Goal: Find specific page/section: Find specific page/section

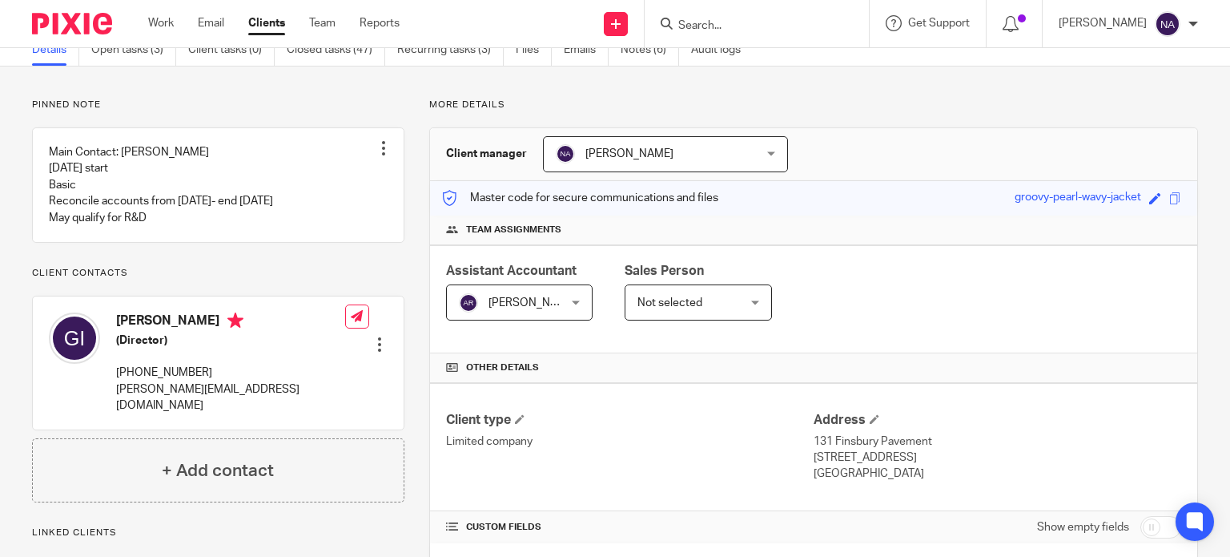
scroll to position [58, 0]
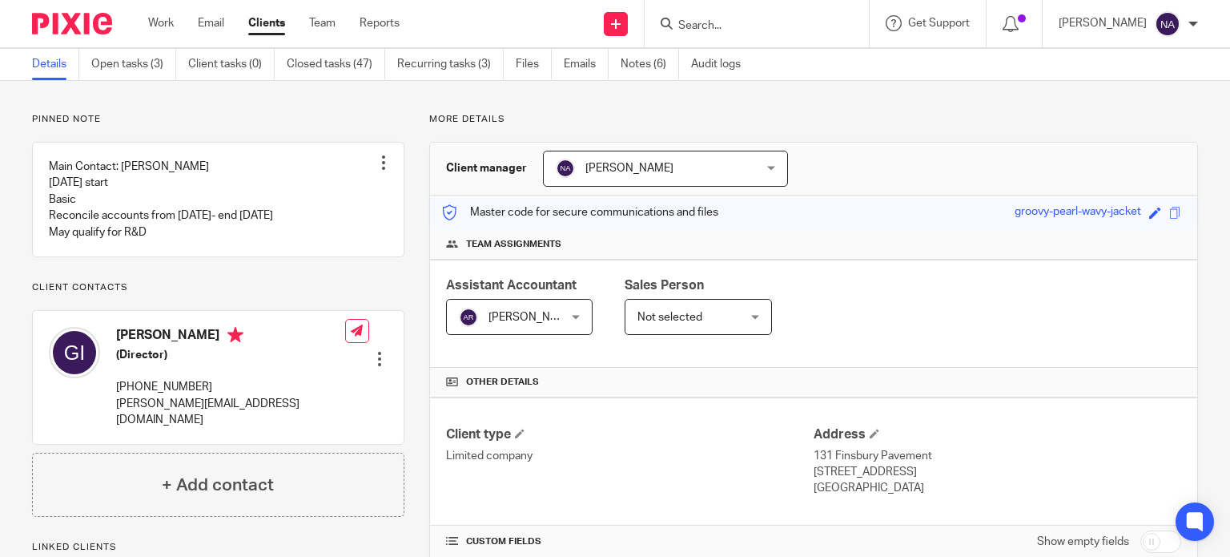
click at [758, 9] on div at bounding box center [757, 23] width 224 height 47
click at [762, 25] on input "Search" at bounding box center [749, 26] width 144 height 14
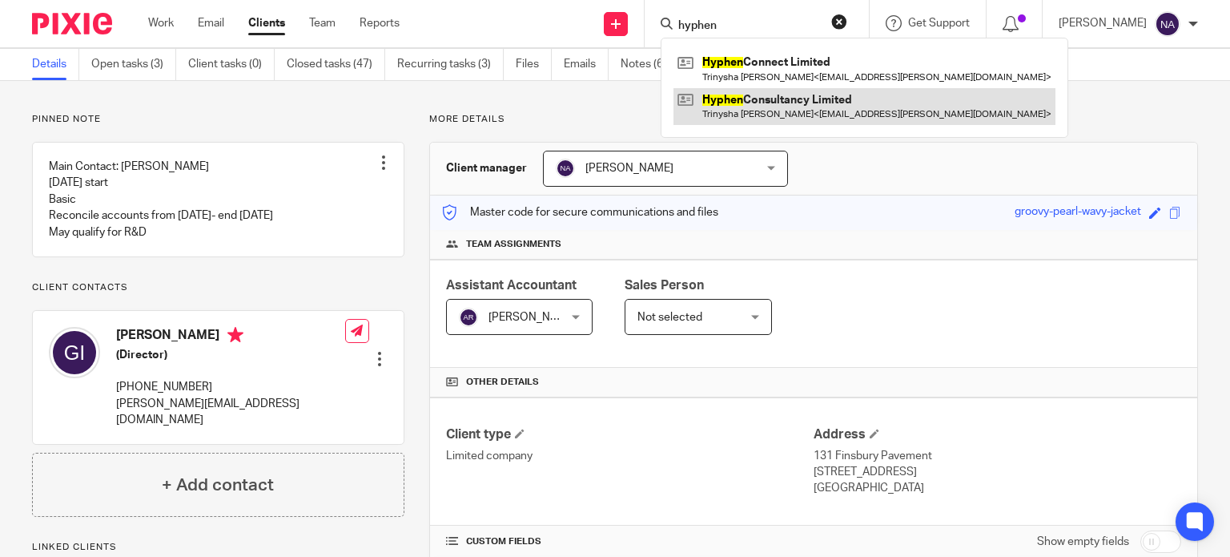
type input "hyphen"
click at [859, 102] on link at bounding box center [865, 106] width 382 height 37
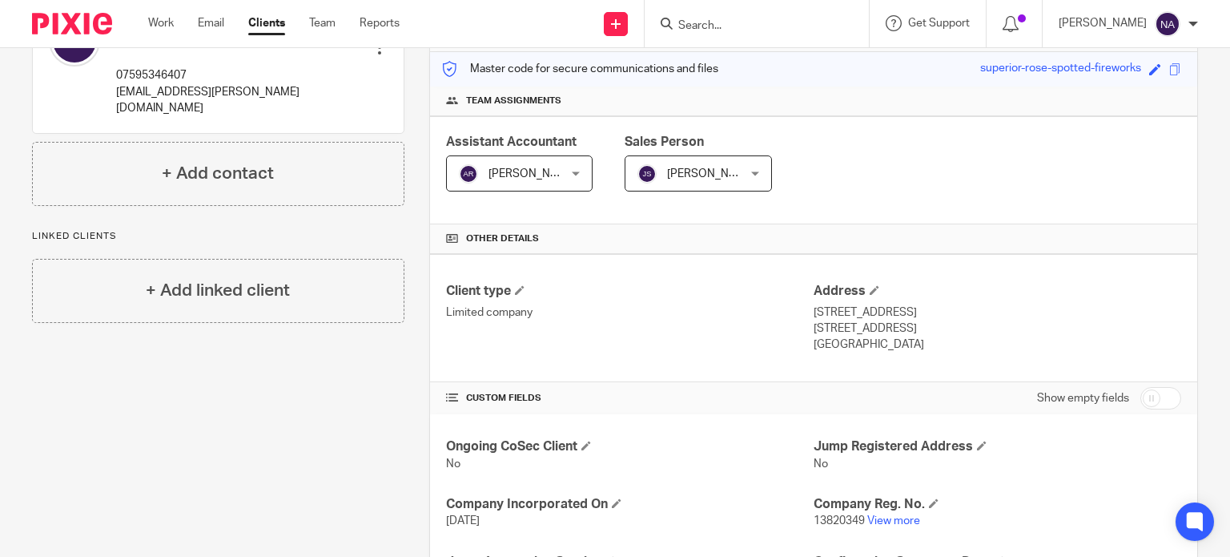
scroll to position [195, 0]
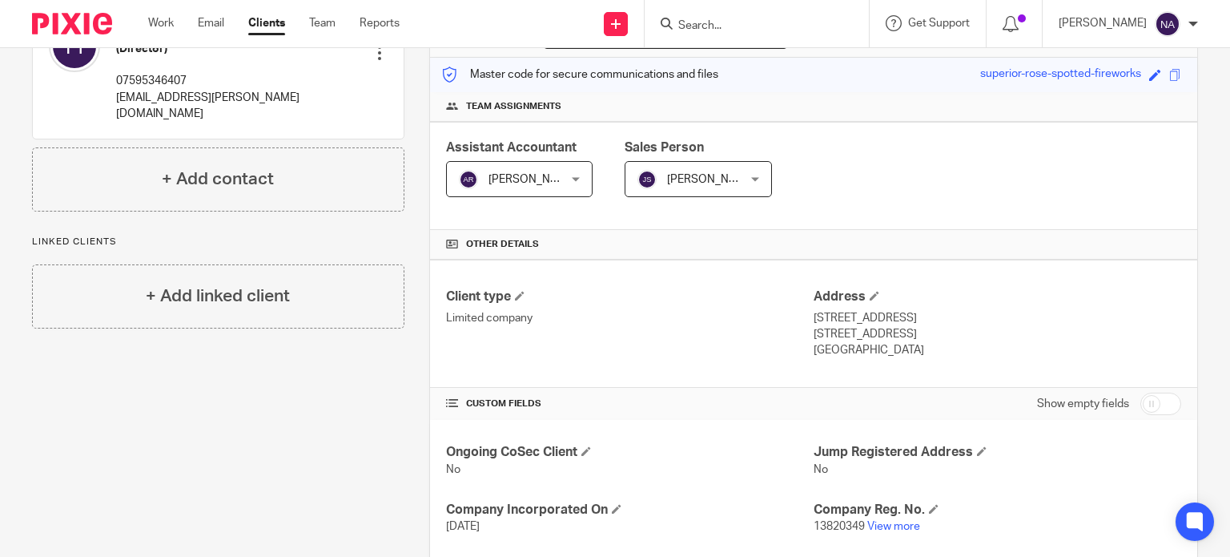
click at [750, 27] on input "Search" at bounding box center [749, 26] width 144 height 14
click at [754, 22] on input "Search" at bounding box center [749, 26] width 144 height 14
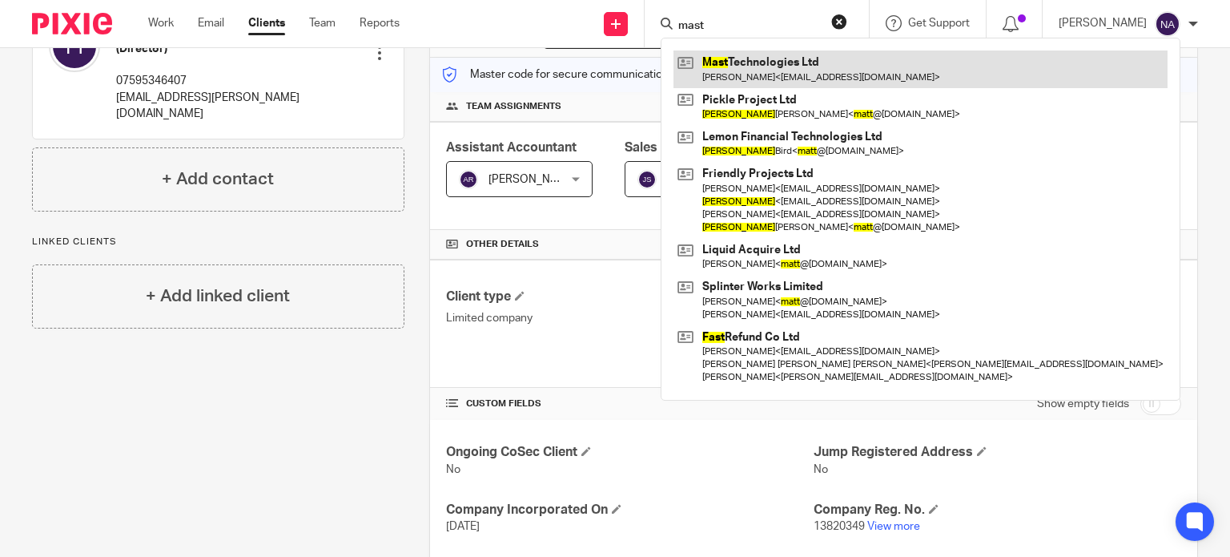
type input "mast"
click at [771, 82] on link at bounding box center [921, 68] width 494 height 37
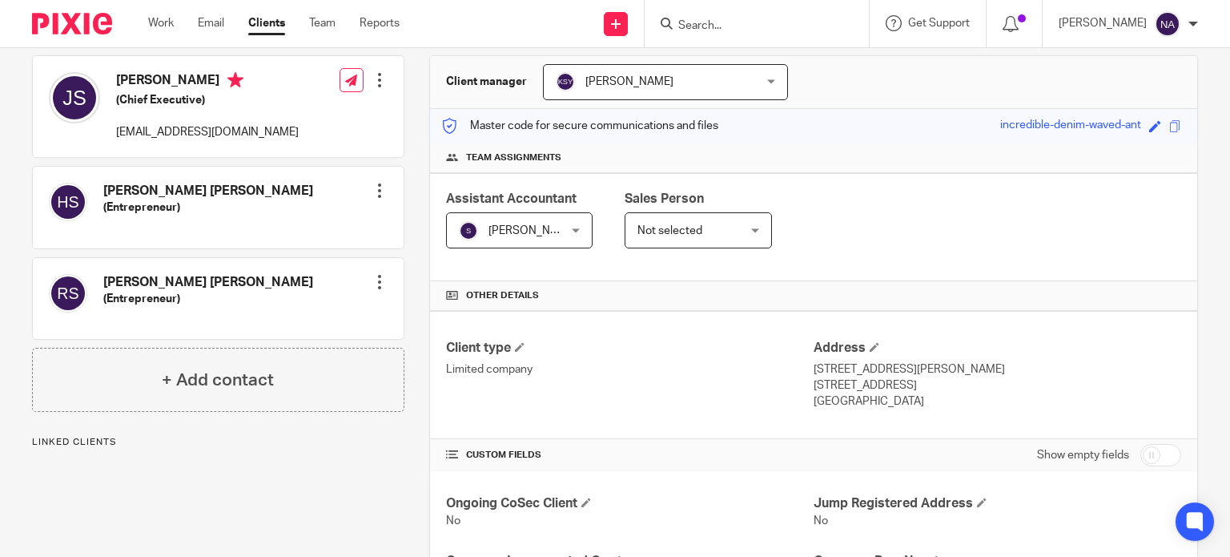
scroll to position [13, 0]
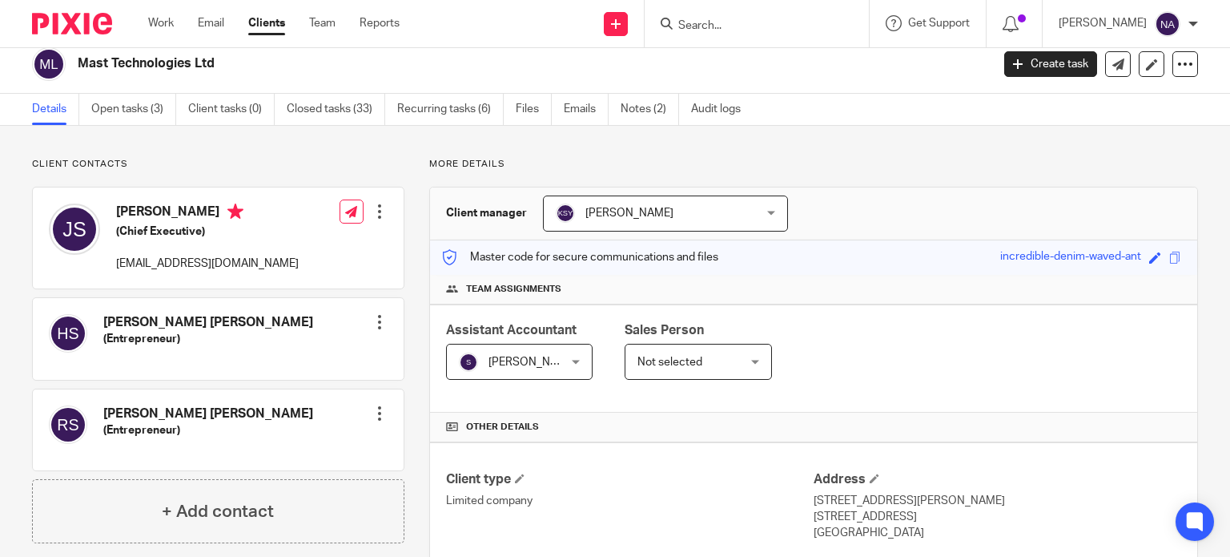
click at [734, 32] on input "Search" at bounding box center [749, 26] width 144 height 14
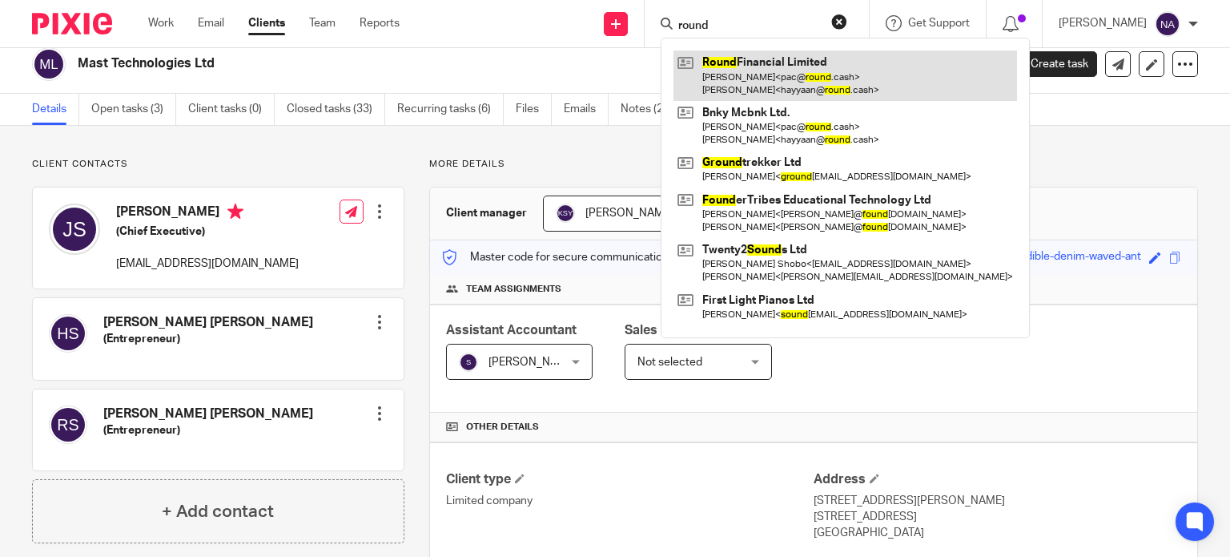
type input "round"
click at [769, 78] on link at bounding box center [846, 75] width 344 height 50
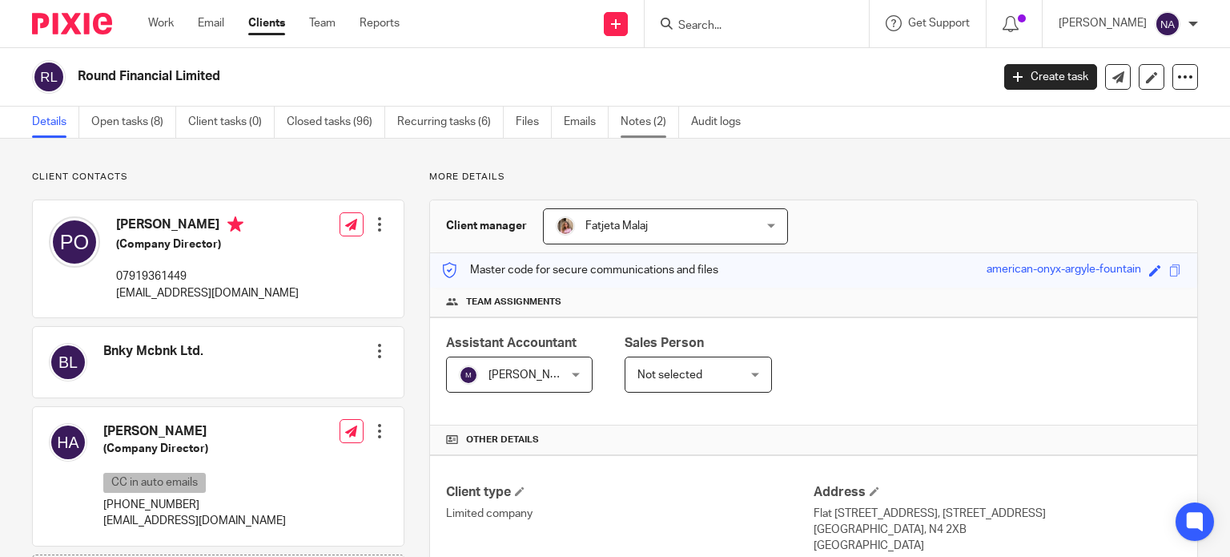
click at [641, 130] on link "Notes (2)" at bounding box center [650, 122] width 58 height 31
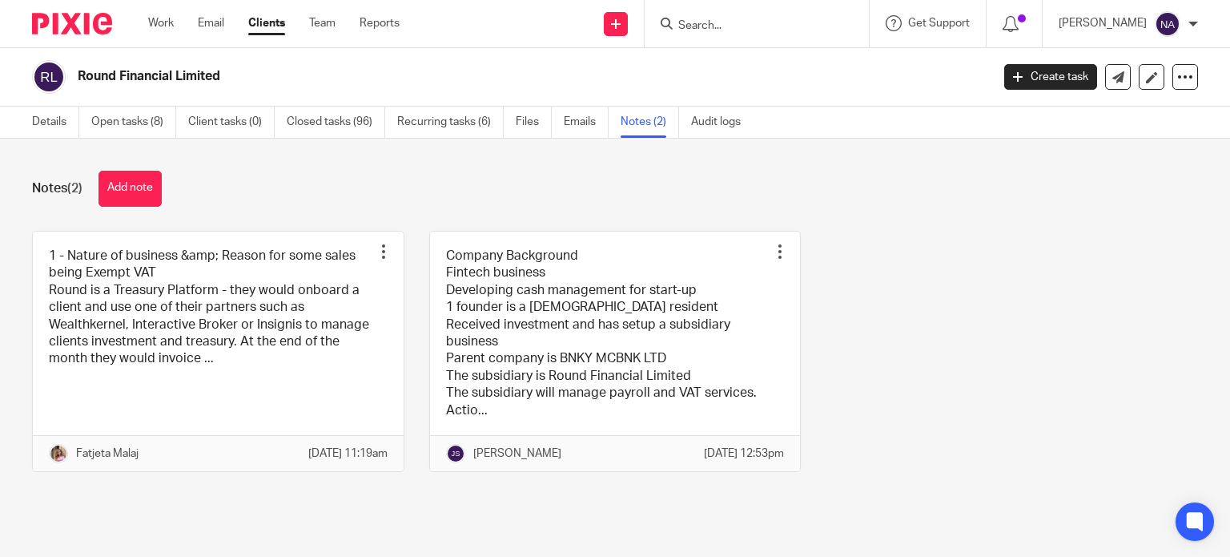
click at [734, 20] on input "Search" at bounding box center [749, 26] width 144 height 14
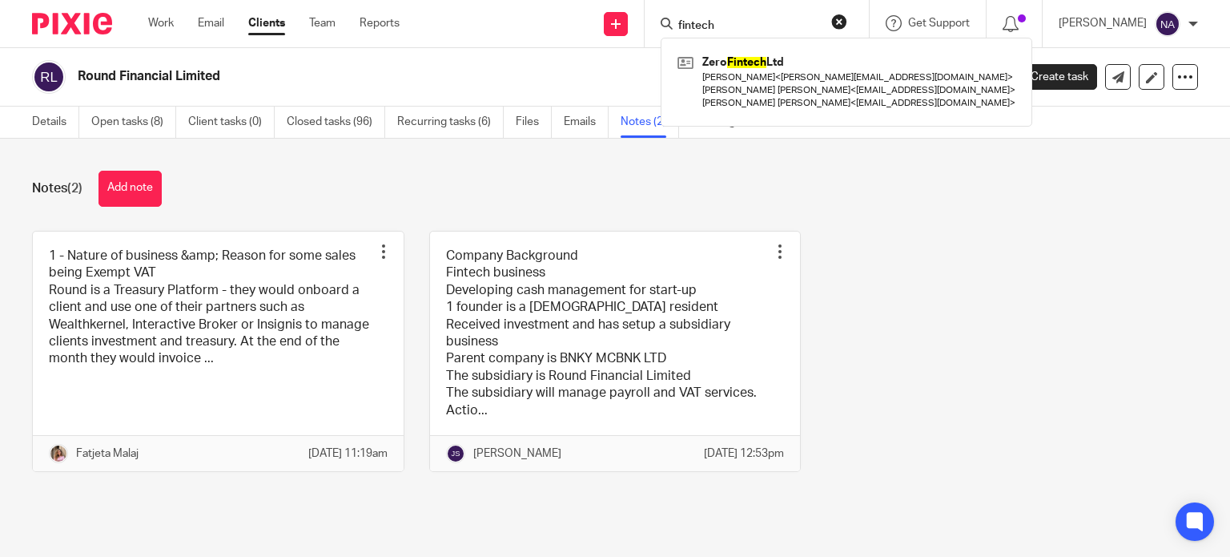
type input "fintech"
click button "submit" at bounding box center [0, 0] width 0 height 0
drag, startPoint x: 766, startPoint y: 30, endPoint x: 709, endPoint y: 30, distance: 57.7
click at [709, 30] on input "fintech" at bounding box center [749, 26] width 144 height 14
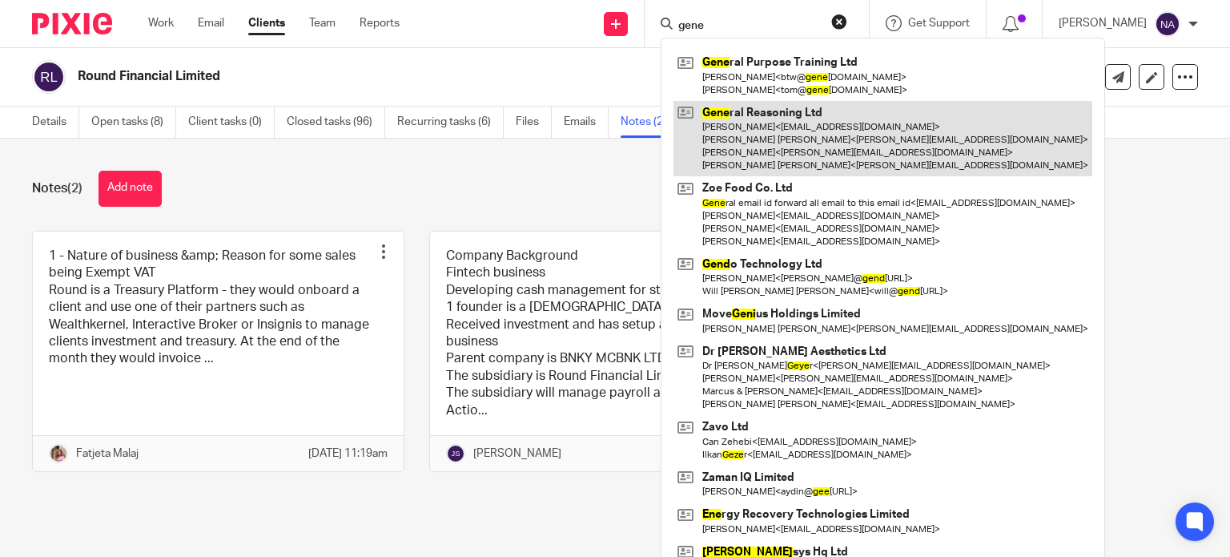
type input "gene"
click at [740, 126] on link at bounding box center [883, 139] width 419 height 76
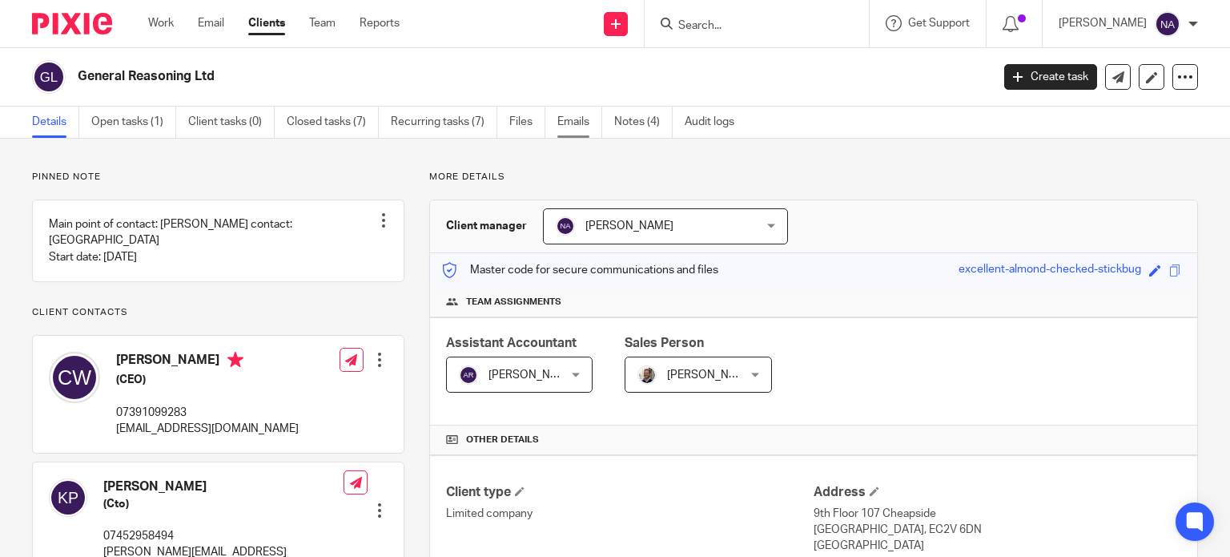
click at [577, 125] on link "Emails" at bounding box center [579, 122] width 45 height 31
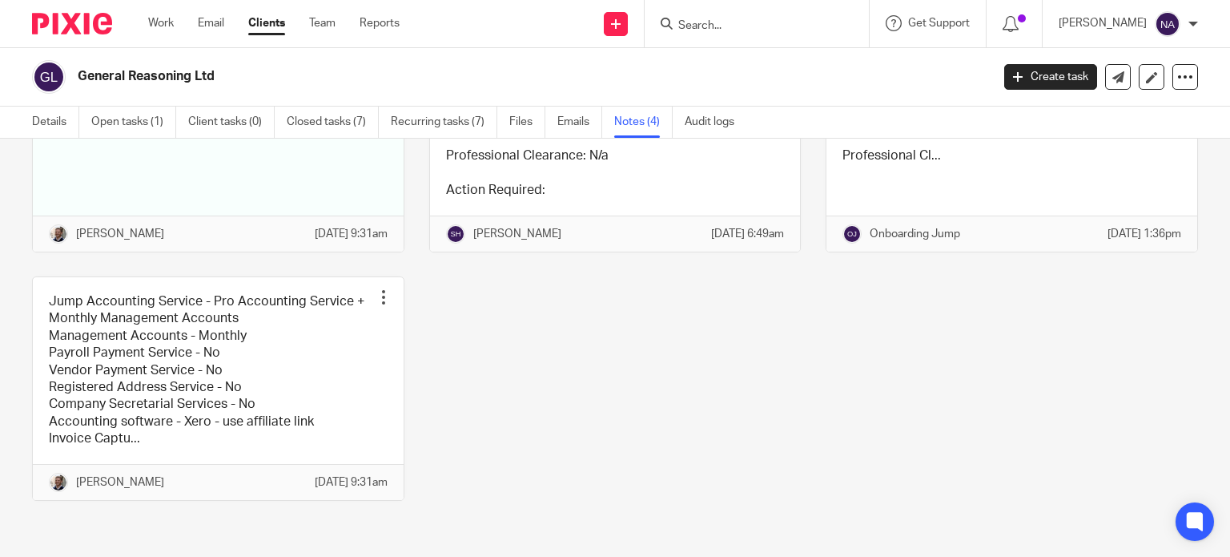
scroll to position [372, 0]
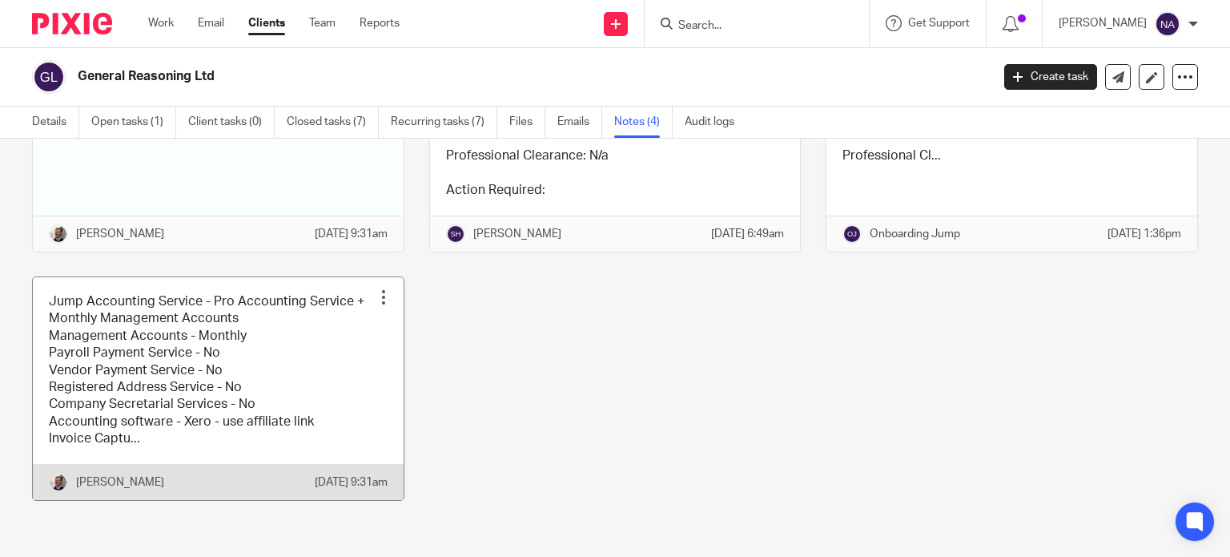
drag, startPoint x: 296, startPoint y: 357, endPoint x: 368, endPoint y: 351, distance: 71.6
click at [297, 357] on link at bounding box center [218, 388] width 371 height 223
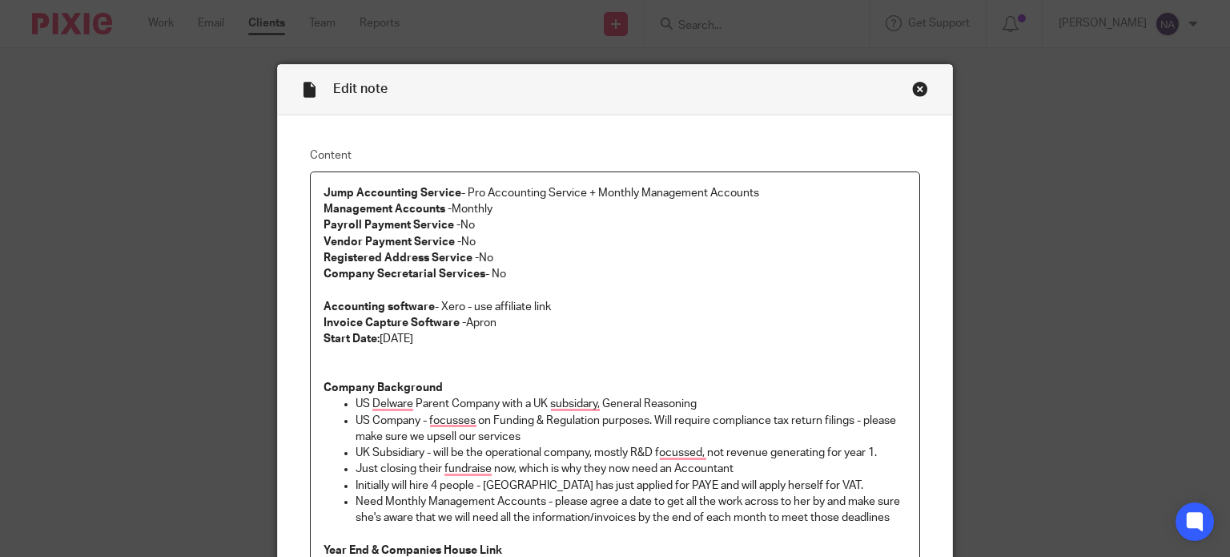
click at [106, 195] on div "Edit note Content Jump Accounting Service - Pro Accounting Service + Monthly Ma…" at bounding box center [615, 278] width 1230 height 557
click at [912, 92] on div "Close this dialog window" at bounding box center [920, 89] width 16 height 16
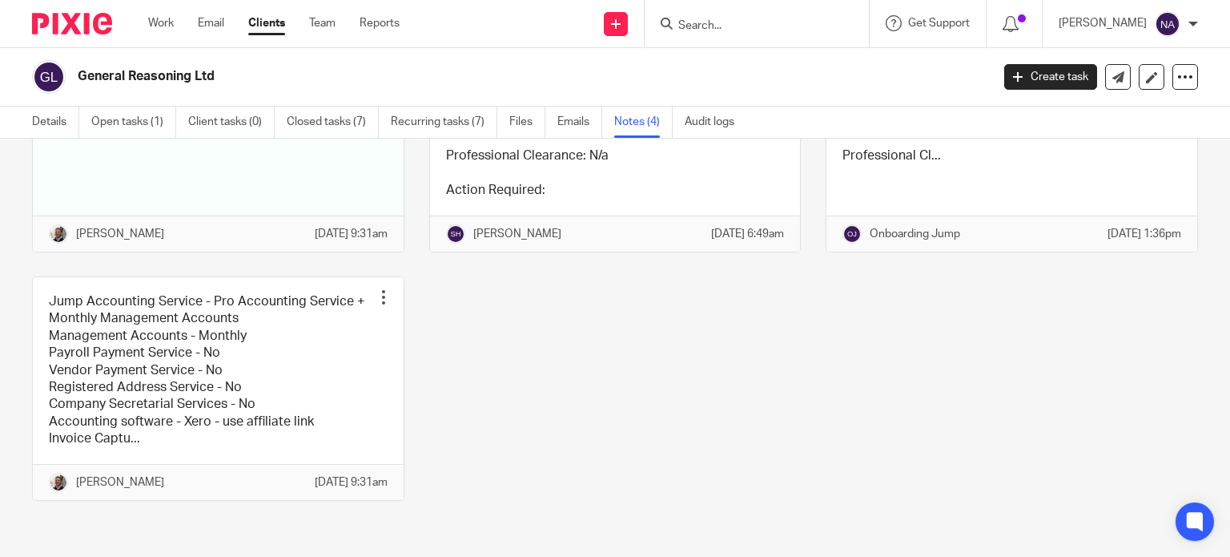
scroll to position [212, 0]
